Goal: Task Accomplishment & Management: Manage account settings

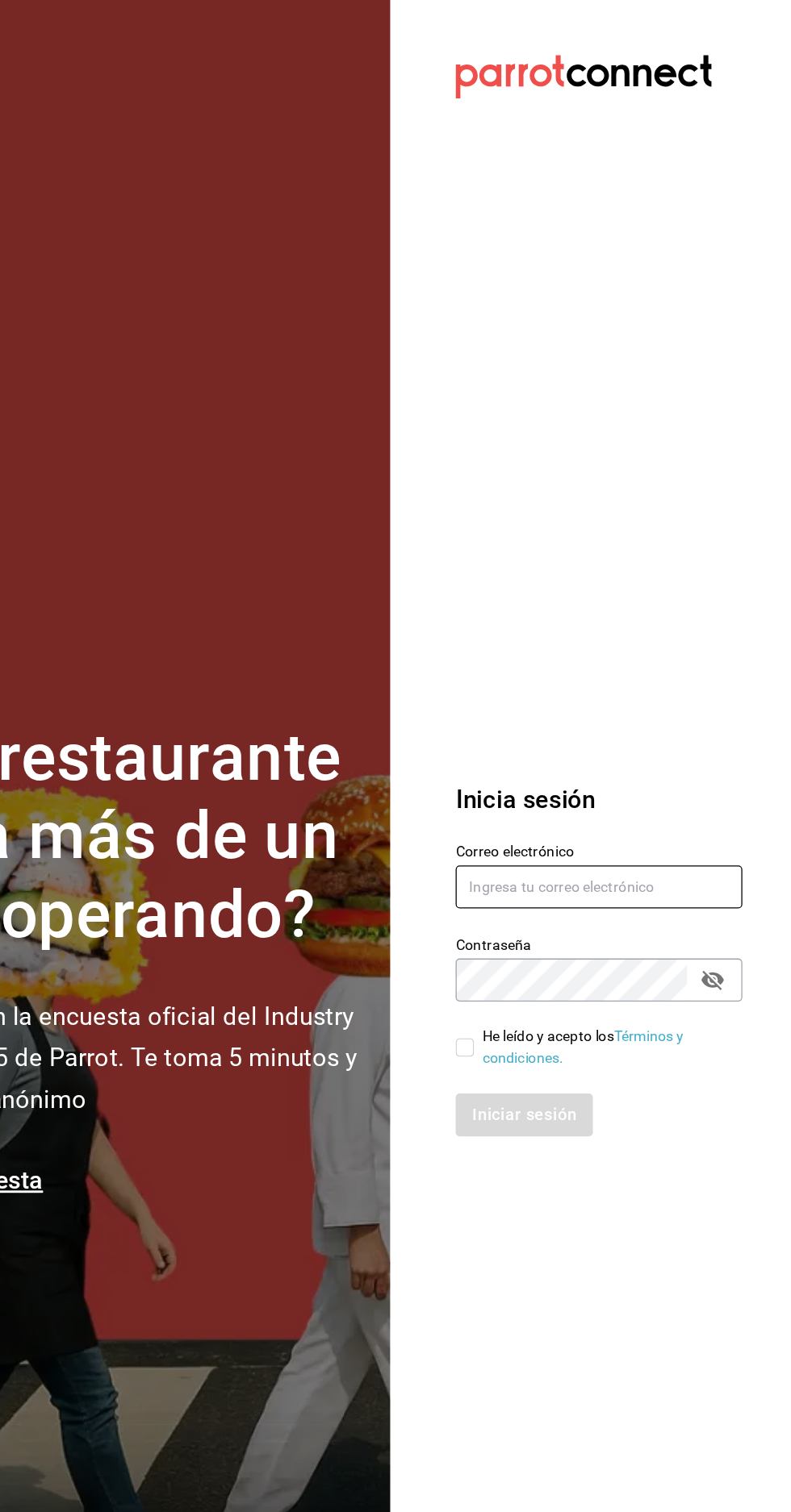
click at [686, 716] on input "text" at bounding box center [638, 699] width 226 height 34
type input "[EMAIL_ADDRESS][DOMAIN_NAME]"
click at [533, 833] on input "He leído y acepto los Términos y condiciones." at bounding box center [533, 826] width 14 height 14
checkbox input "true"
click at [590, 896] on button "Iniciar sesión" at bounding box center [580, 879] width 110 height 34
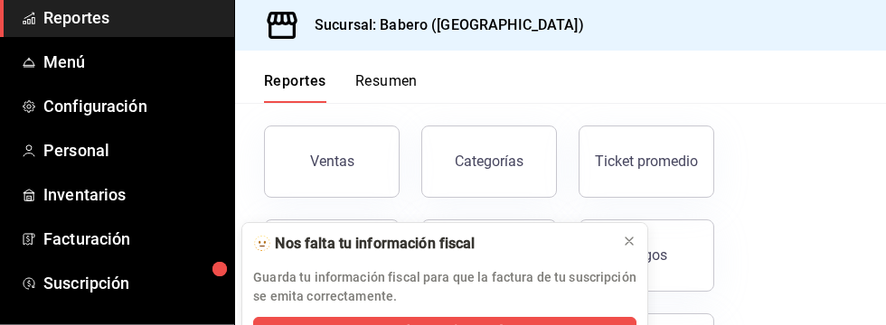
scroll to position [179, 0]
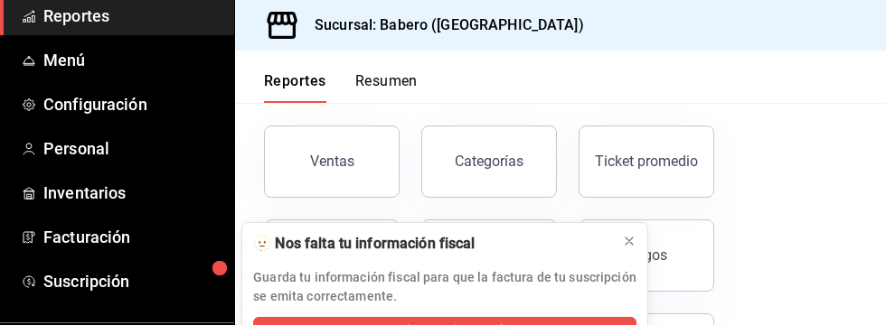
click at [37, 136] on link "Personal" at bounding box center [117, 148] width 234 height 39
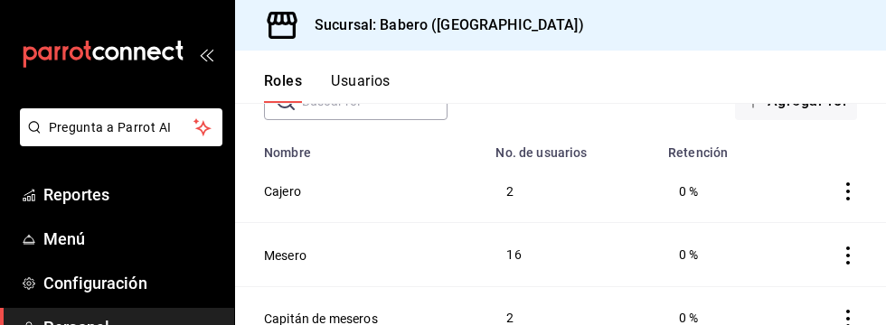
scroll to position [149, 0]
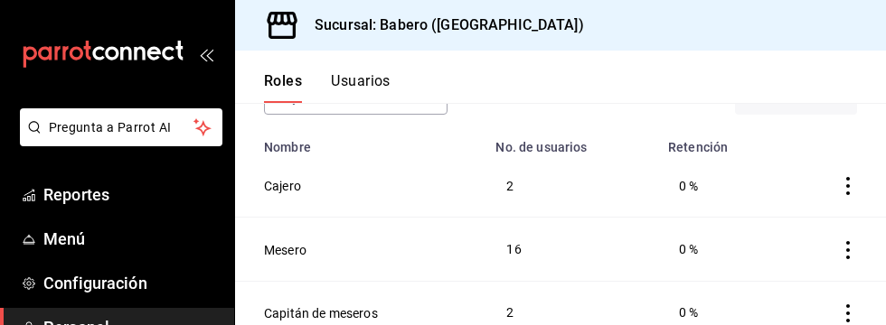
click at [277, 179] on button "Cajero" at bounding box center [282, 186] width 37 height 18
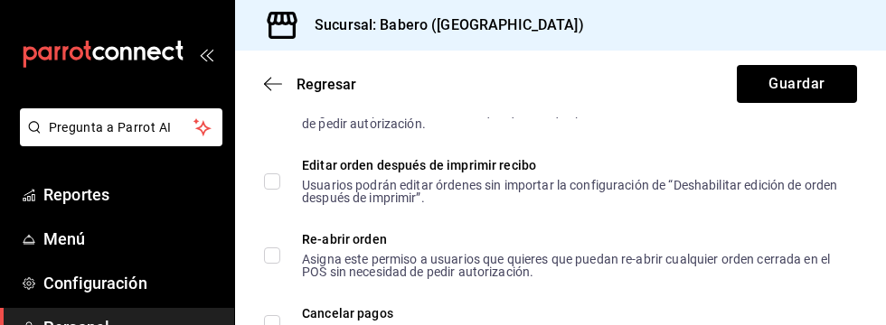
scroll to position [1419, 0]
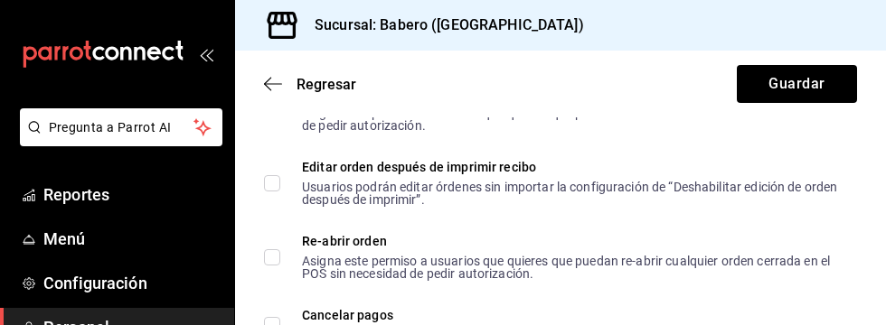
click at [267, 184] on input "Editar orden después de imprimir recibo Usuarios podrán editar órdenes sin impo…" at bounding box center [272, 183] width 16 height 16
checkbox input "true"
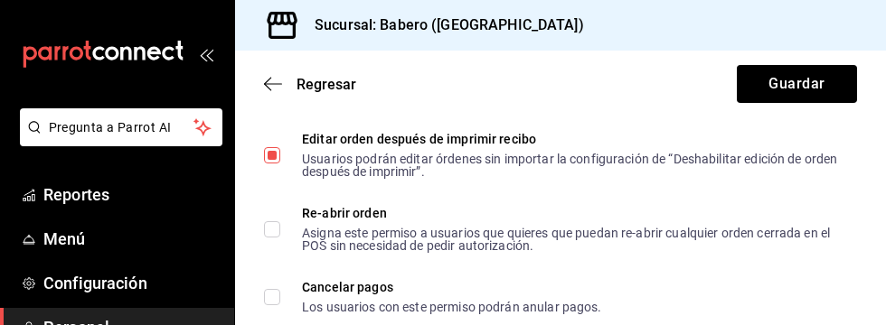
scroll to position [1454, 0]
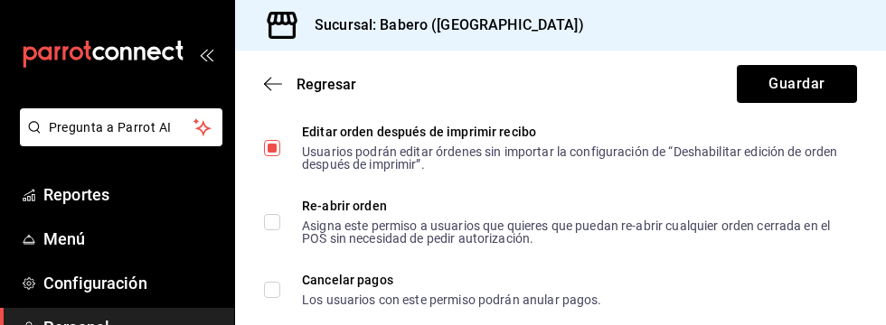
click at [265, 220] on input "Re-abrir orden Asigna este permiso a usuarios que quieres que puedan re-abrir c…" at bounding box center [272, 222] width 16 height 16
checkbox input "true"
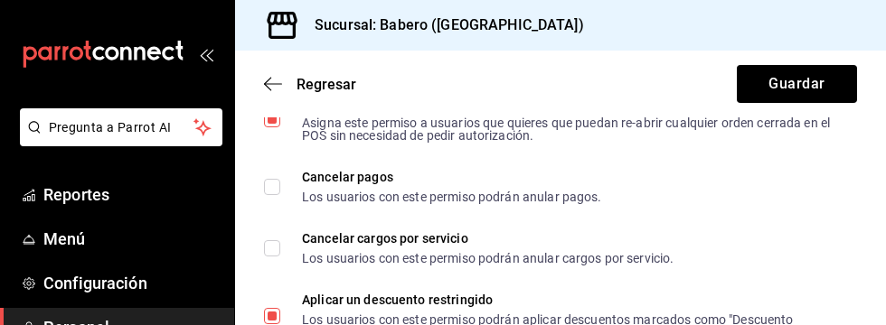
scroll to position [1557, 0]
click at [265, 192] on input "Cancelar pagos Los usuarios con este permiso podrán anular pagos." at bounding box center [272, 187] width 16 height 16
checkbox input "true"
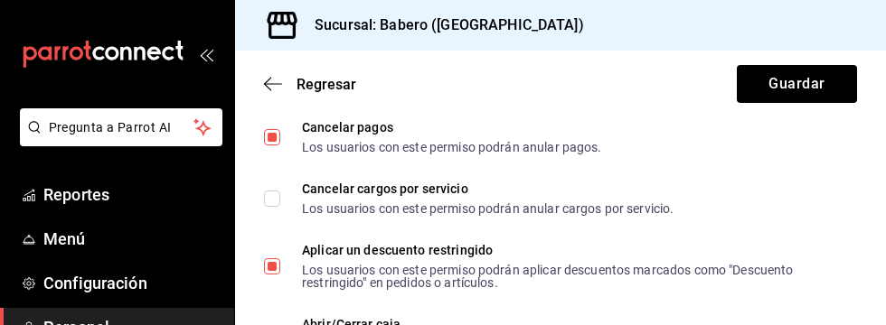
scroll to position [1610, 0]
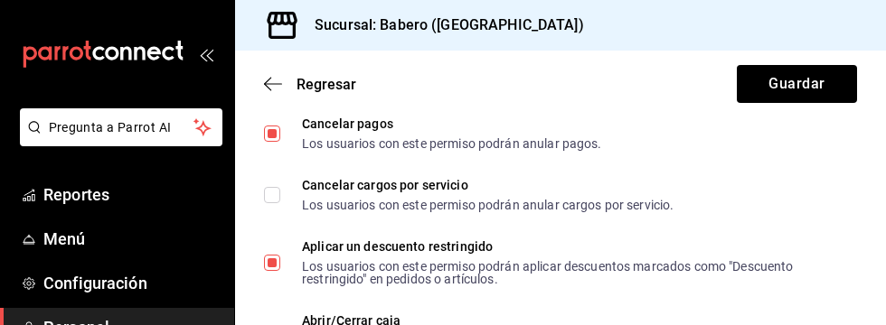
click at [271, 197] on input "Cancelar cargos por servicio Los usuarios con este permiso podrán anular cargos…" at bounding box center [272, 195] width 16 height 16
checkbox input "true"
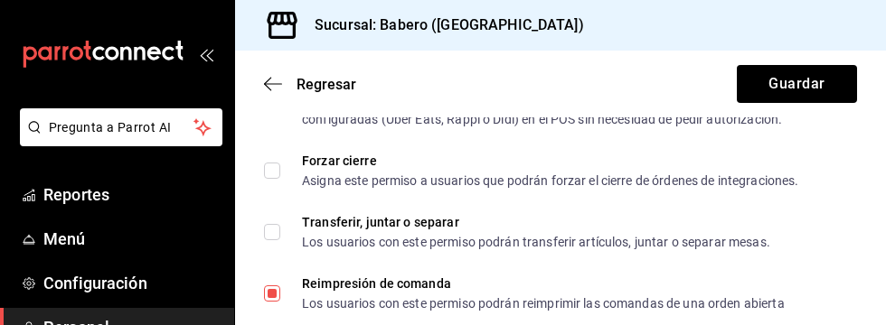
scroll to position [2149, 0]
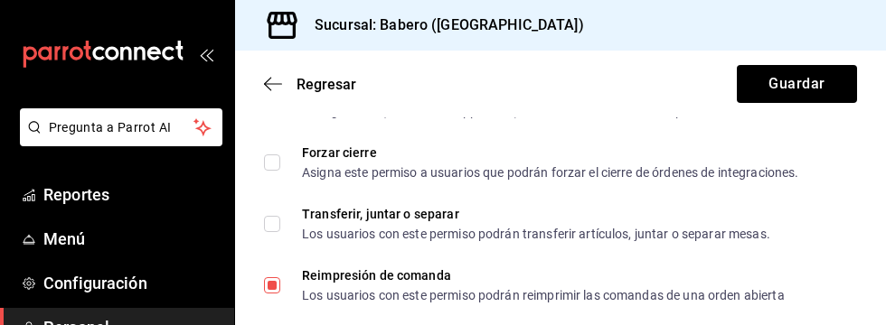
click at [272, 226] on input "Transferir, juntar o separar Los usuarios con este permiso podrán transferir ar…" at bounding box center [272, 224] width 16 height 16
checkbox input "true"
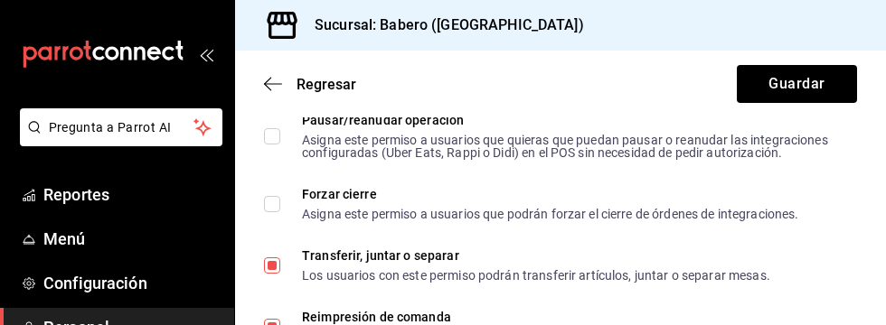
scroll to position [2105, 0]
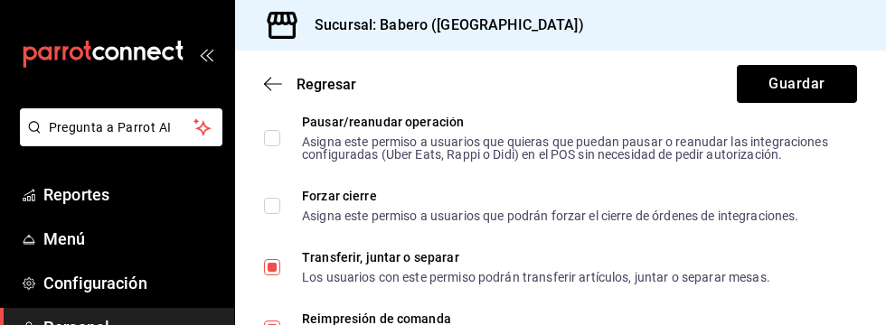
click at [271, 208] on input "Forzar cierre Asigna este permiso a usuarios que podrán forzar el cierre de órd…" at bounding box center [272, 206] width 16 height 16
checkbox input "true"
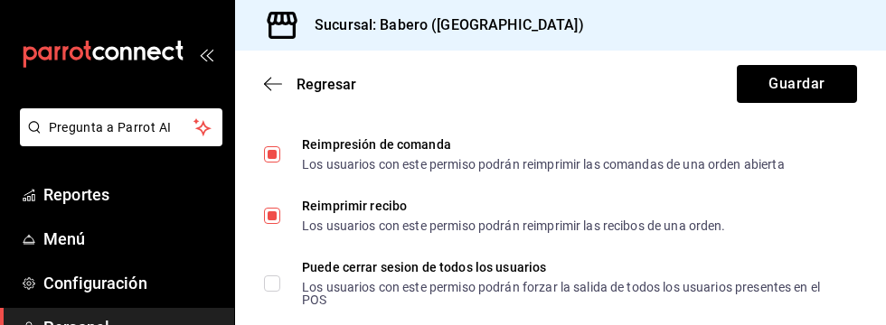
scroll to position [2328, 0]
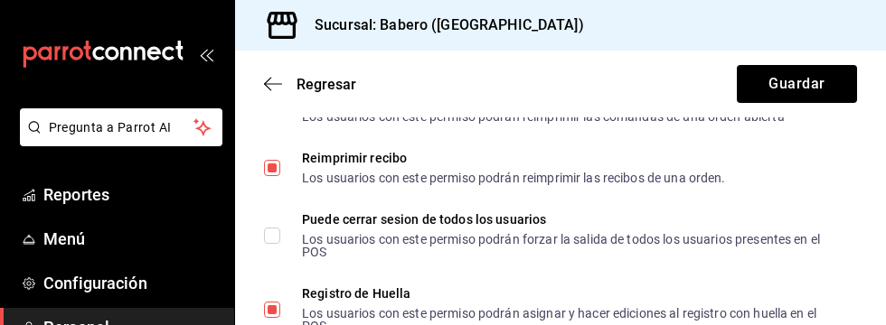
click at [271, 238] on input "Puede cerrar sesion de todos los usuarios Los usuarios con este permiso podrán …" at bounding box center [272, 236] width 16 height 16
checkbox input "true"
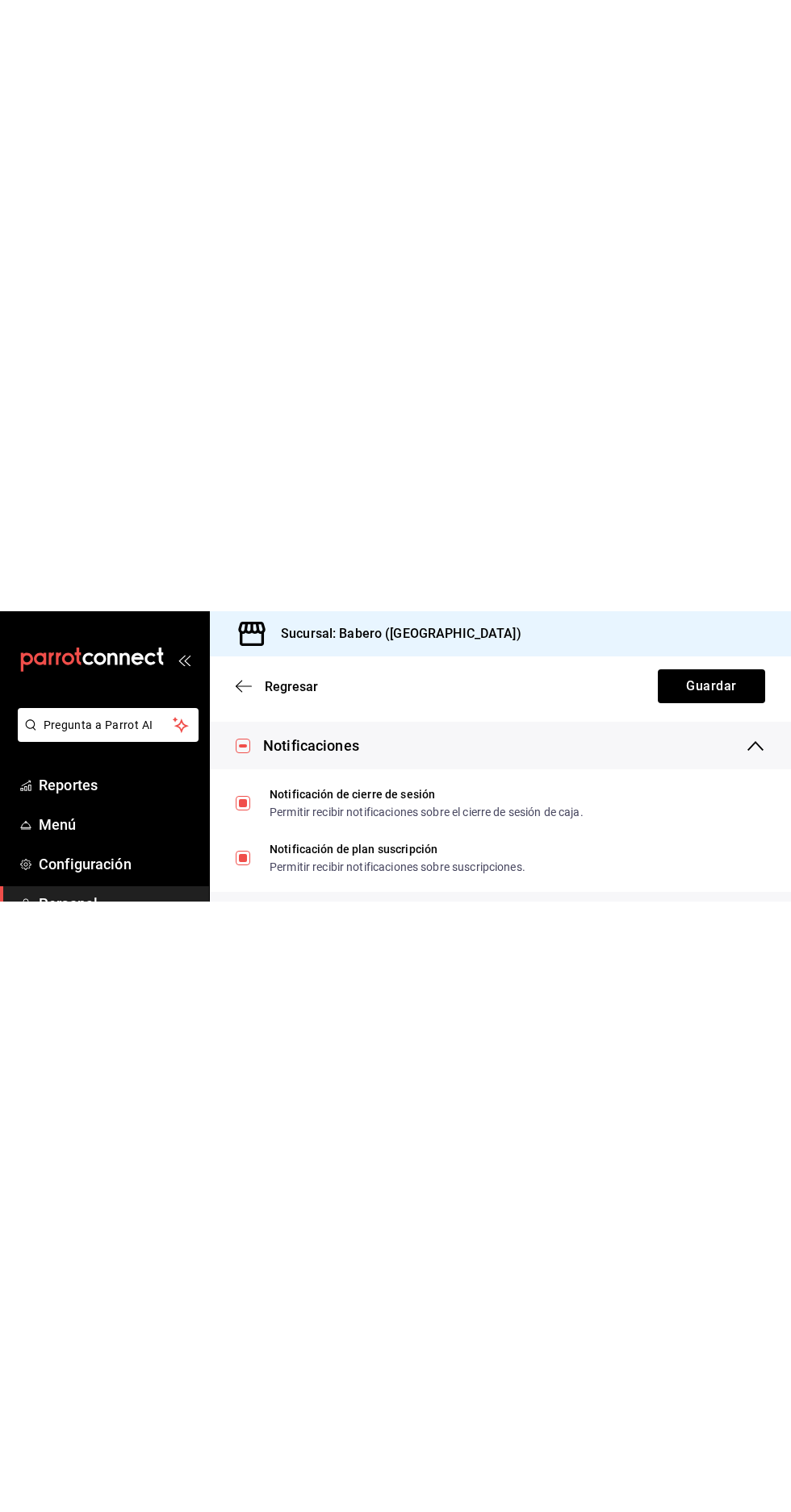
scroll to position [3319, 0]
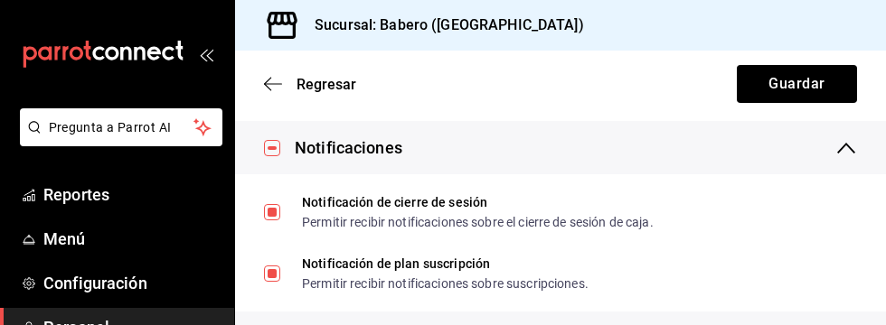
click at [267, 274] on input "Notificación de plan suscripción Permitir recibir notificaciones sobre suscripc…" at bounding box center [272, 274] width 16 height 16
checkbox input "false"
click at [811, 91] on button "Guardar" at bounding box center [796, 84] width 120 height 38
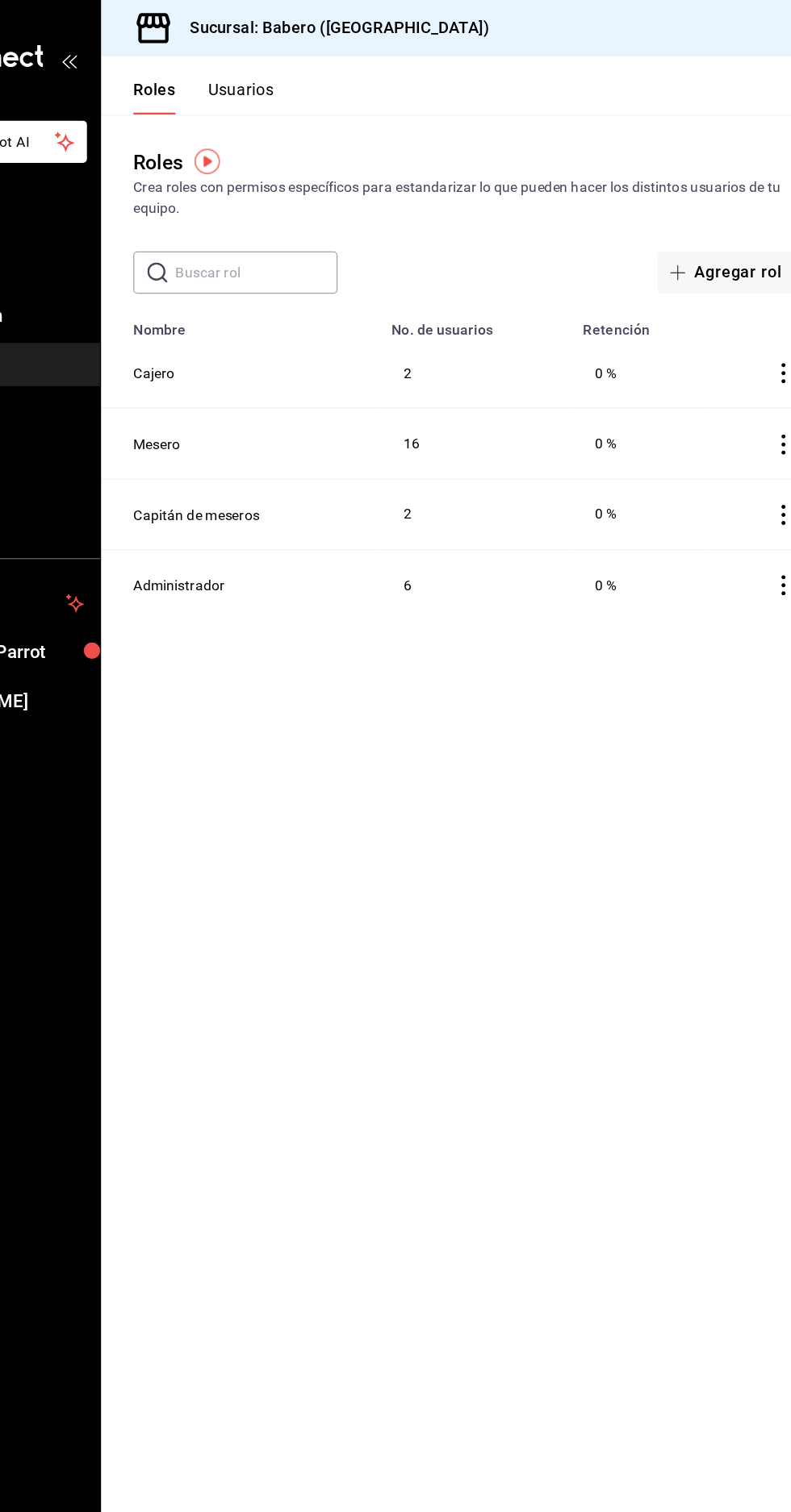
click at [314, 85] on button "Usuarios" at bounding box center [322, 78] width 54 height 28
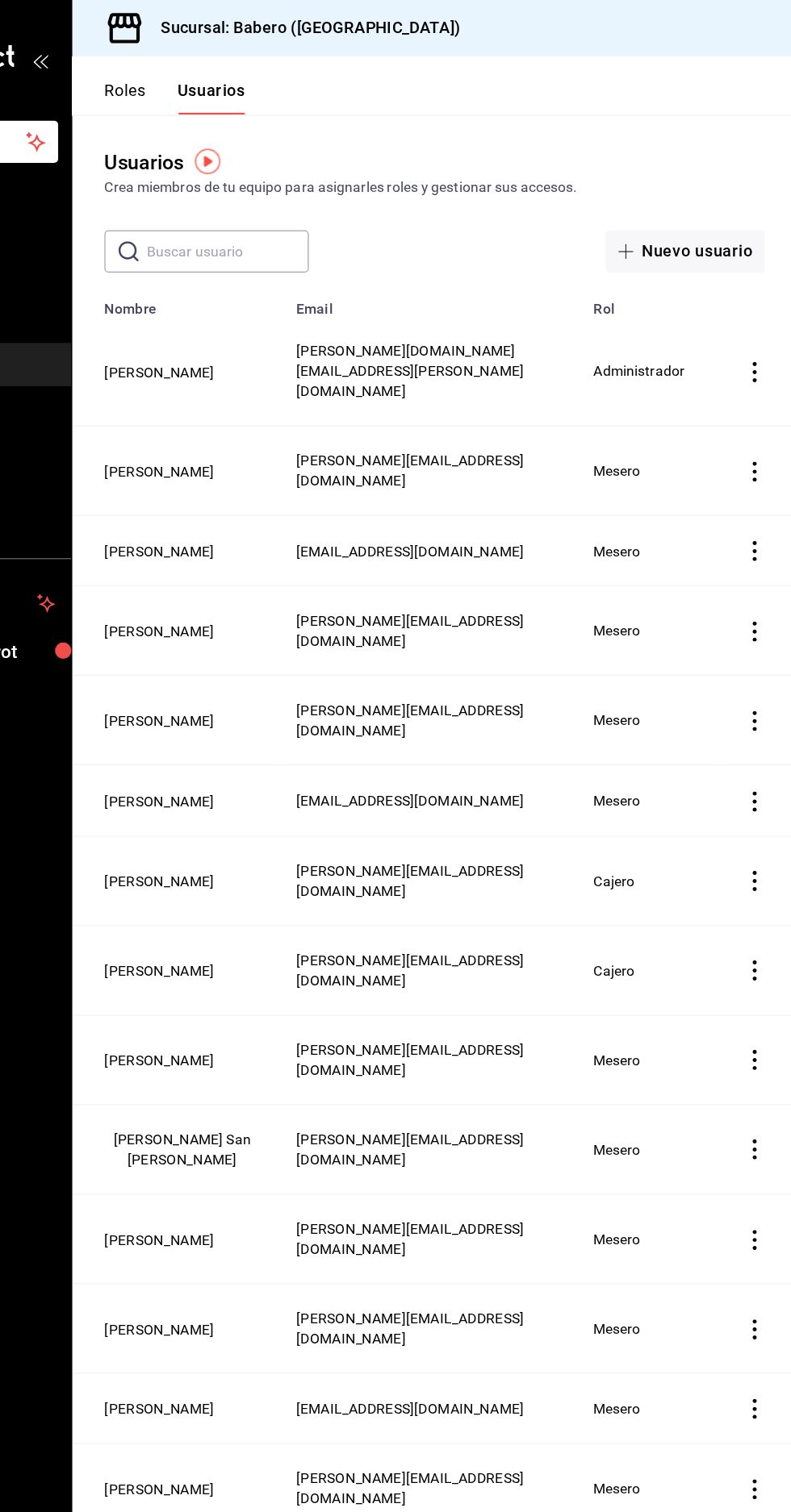
click at [286, 770] on button "Angelica Guadalupe Flores Antunez" at bounding box center [279, 778] width 87 height 16
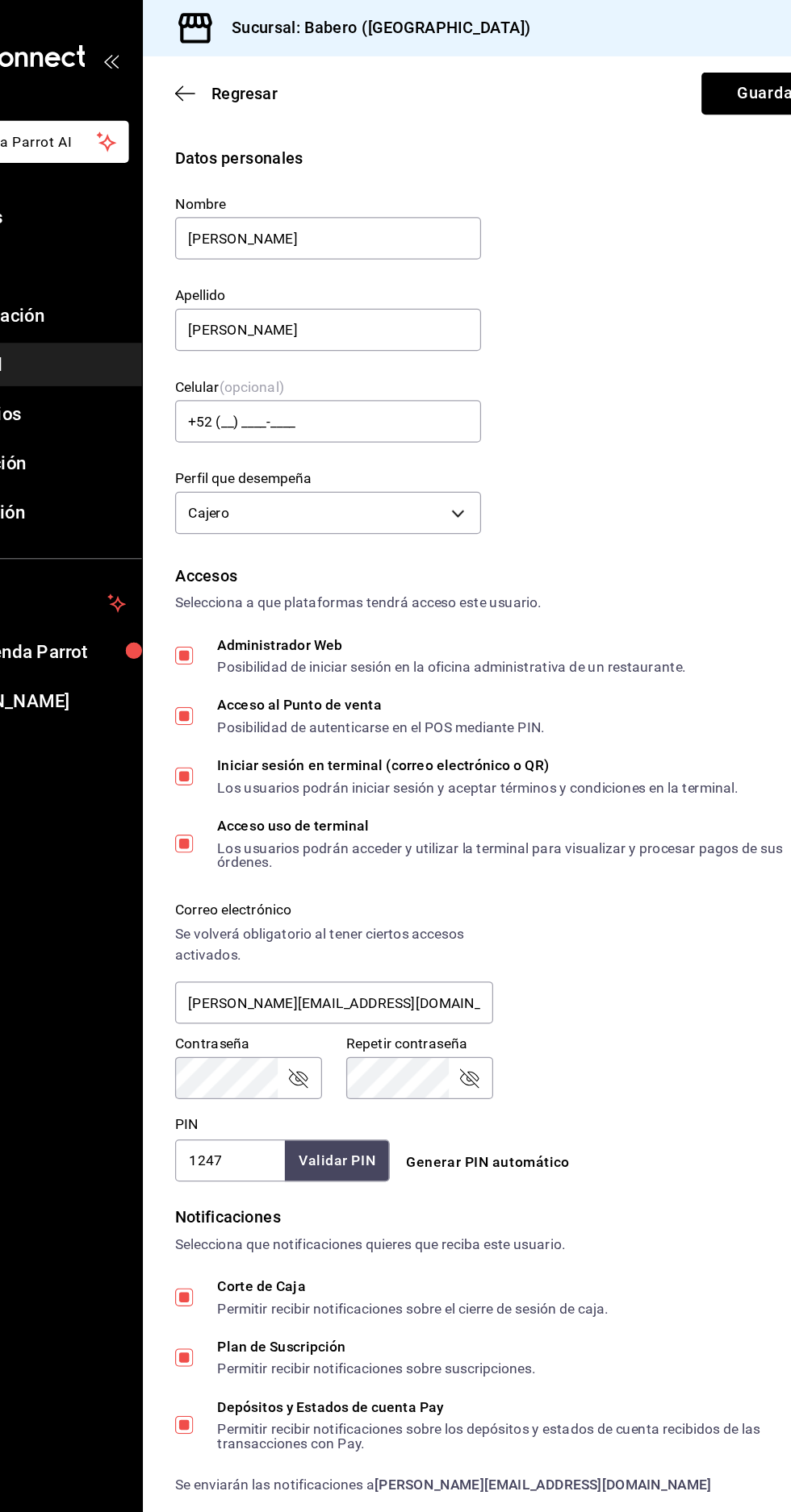
click at [262, 78] on span "Regresar" at bounding box center [277, 75] width 82 height 15
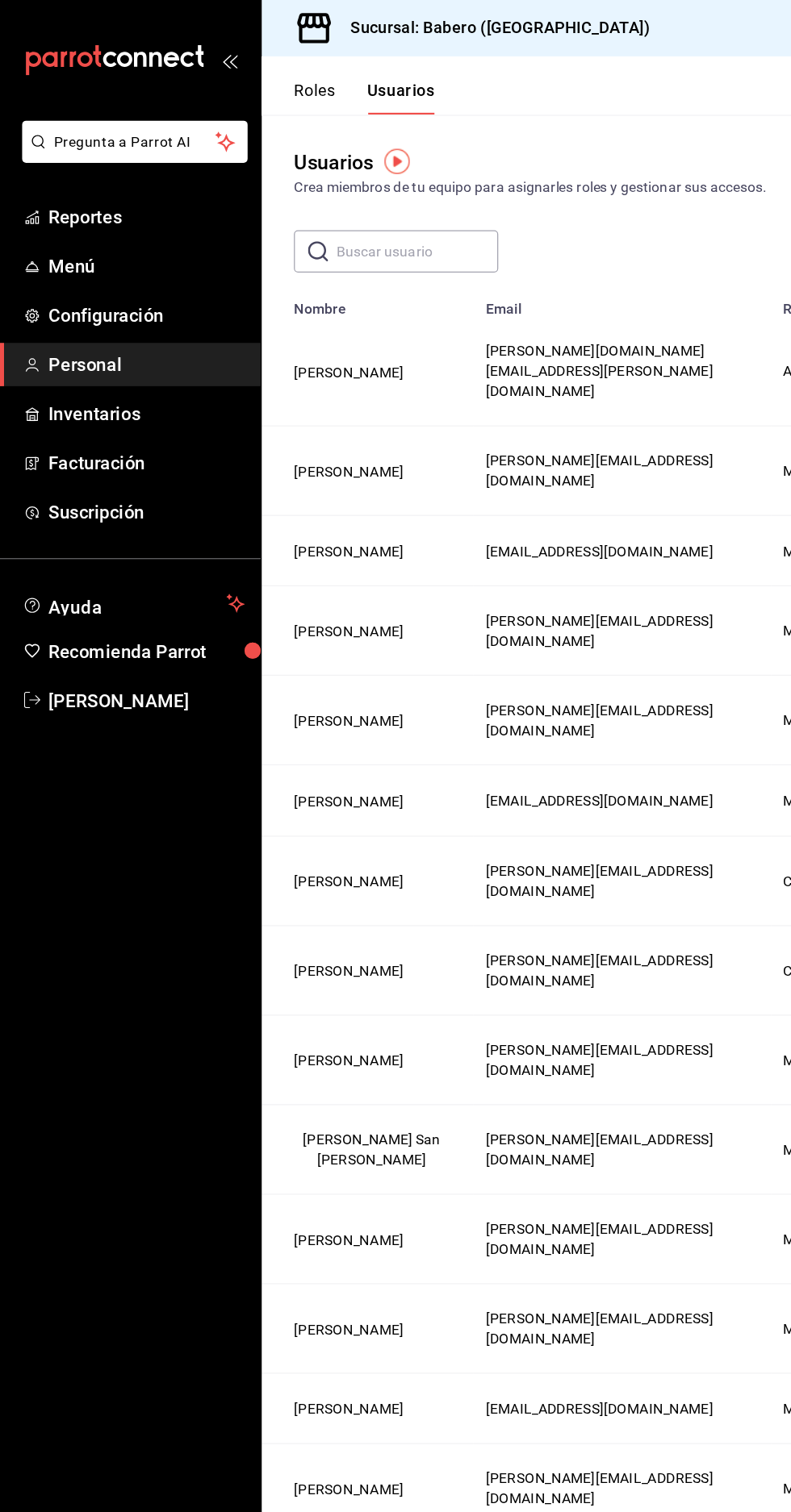
click at [58, 573] on link "Orlando Venegas" at bounding box center [104, 561] width 209 height 35
